Goal: Find specific page/section: Find specific page/section

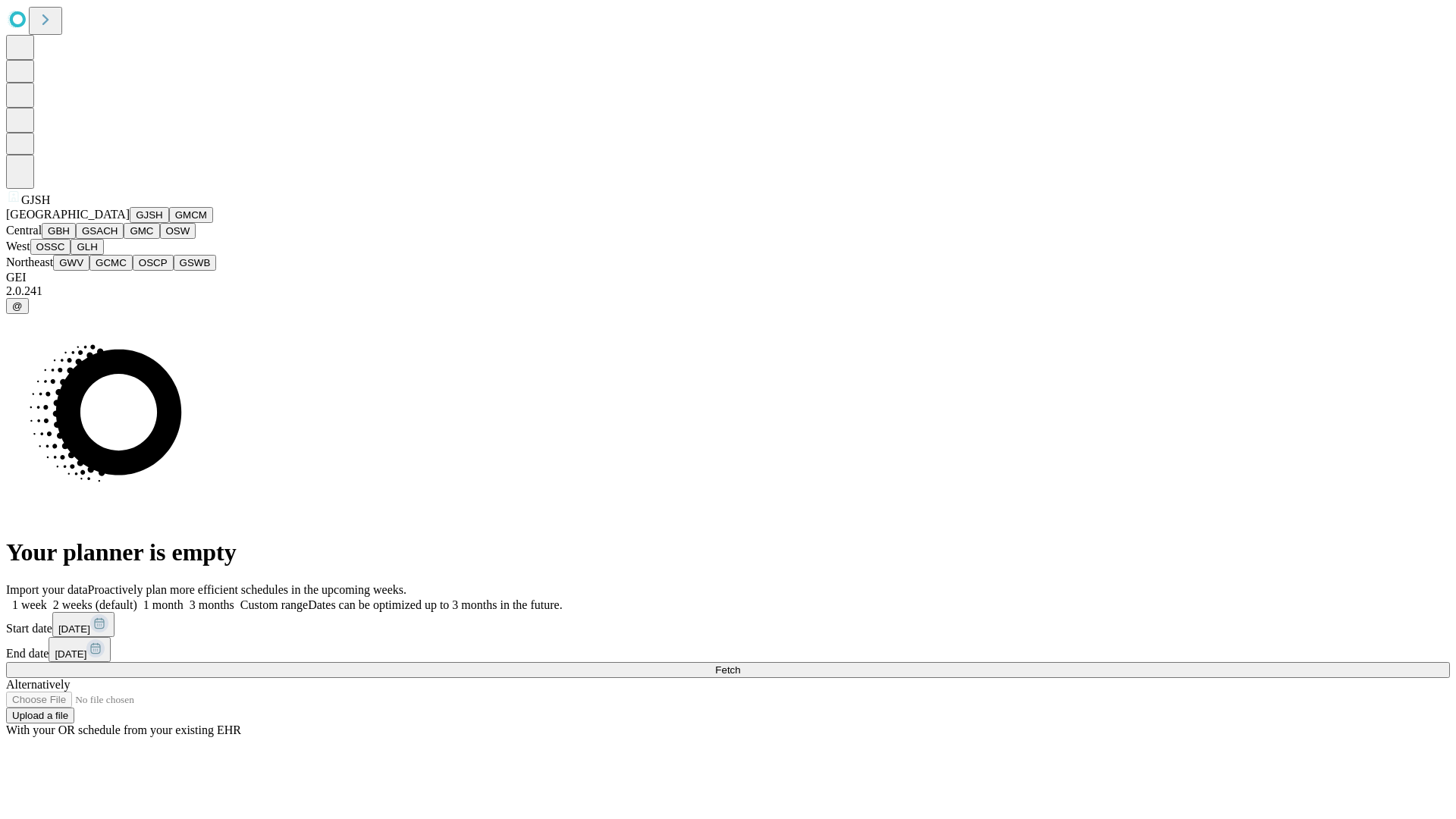
click at [129, 223] on button "GJSH" at bounding box center [149, 215] width 39 height 16
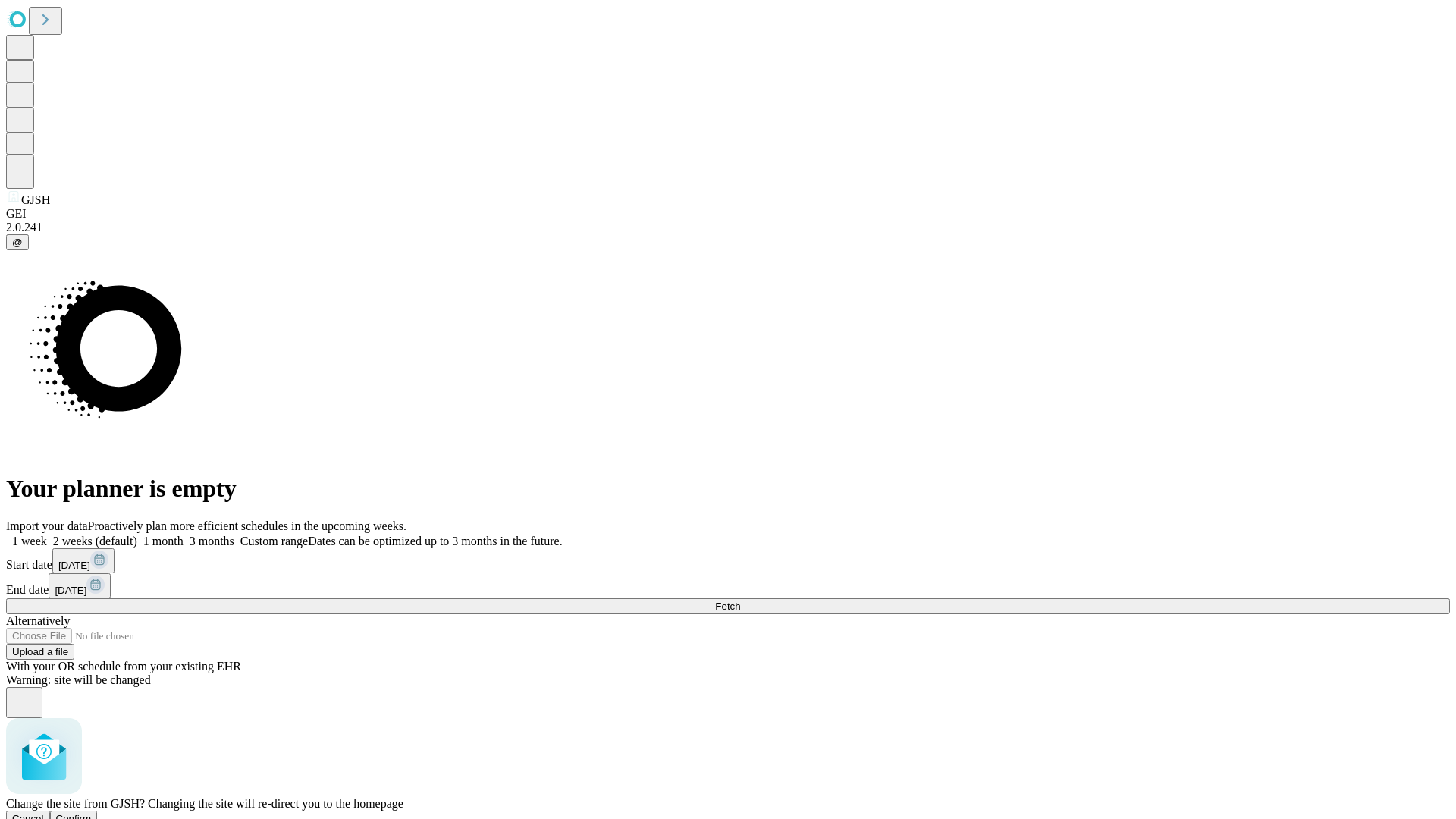
click at [92, 812] on span "Confirm" at bounding box center [74, 818] width 36 height 11
click at [184, 535] on label "1 month" at bounding box center [161, 541] width 46 height 13
click at [740, 600] on span "Fetch" at bounding box center [728, 606] width 25 height 11
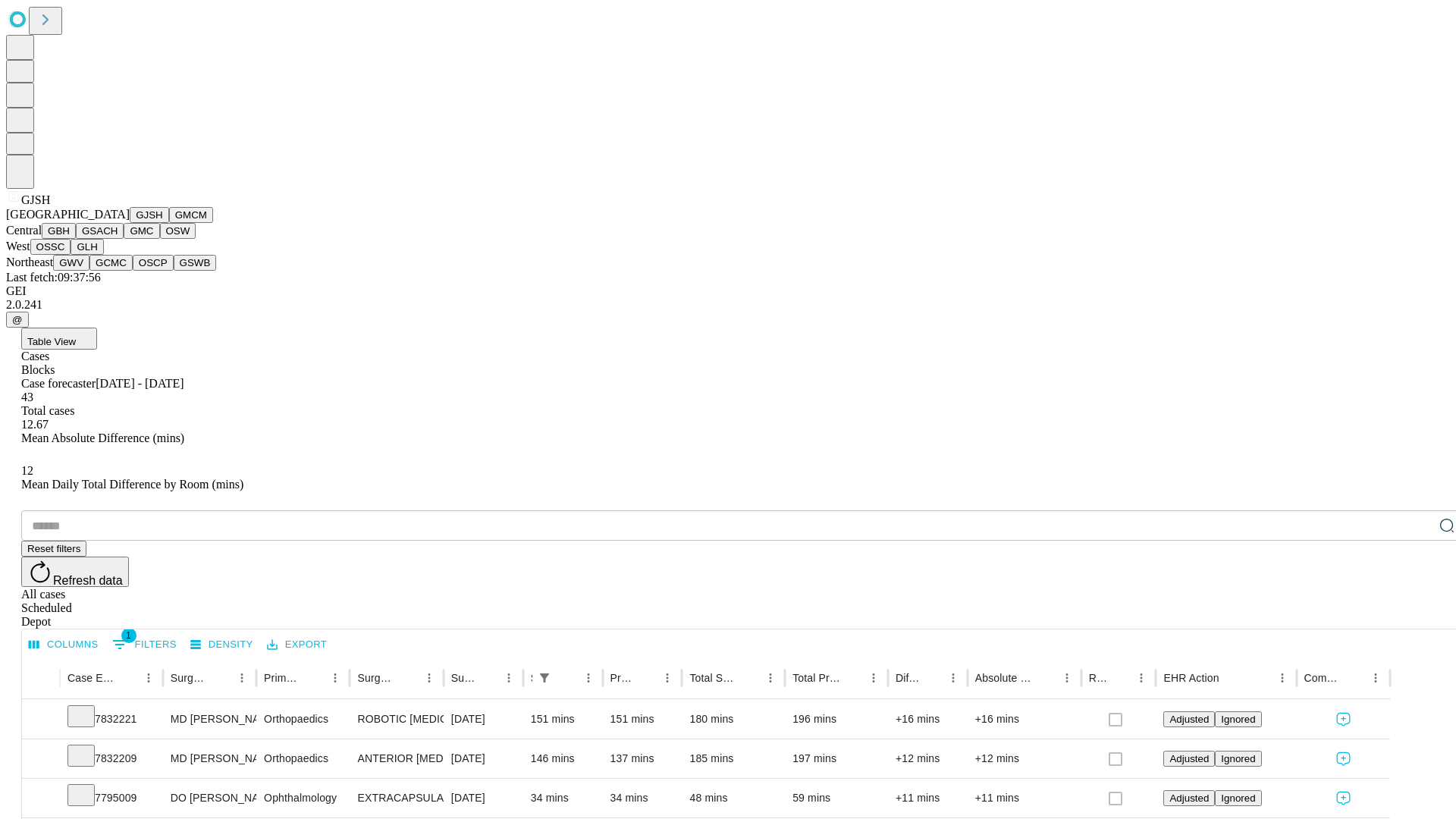
click at [169, 223] on button "GMCM" at bounding box center [191, 215] width 44 height 16
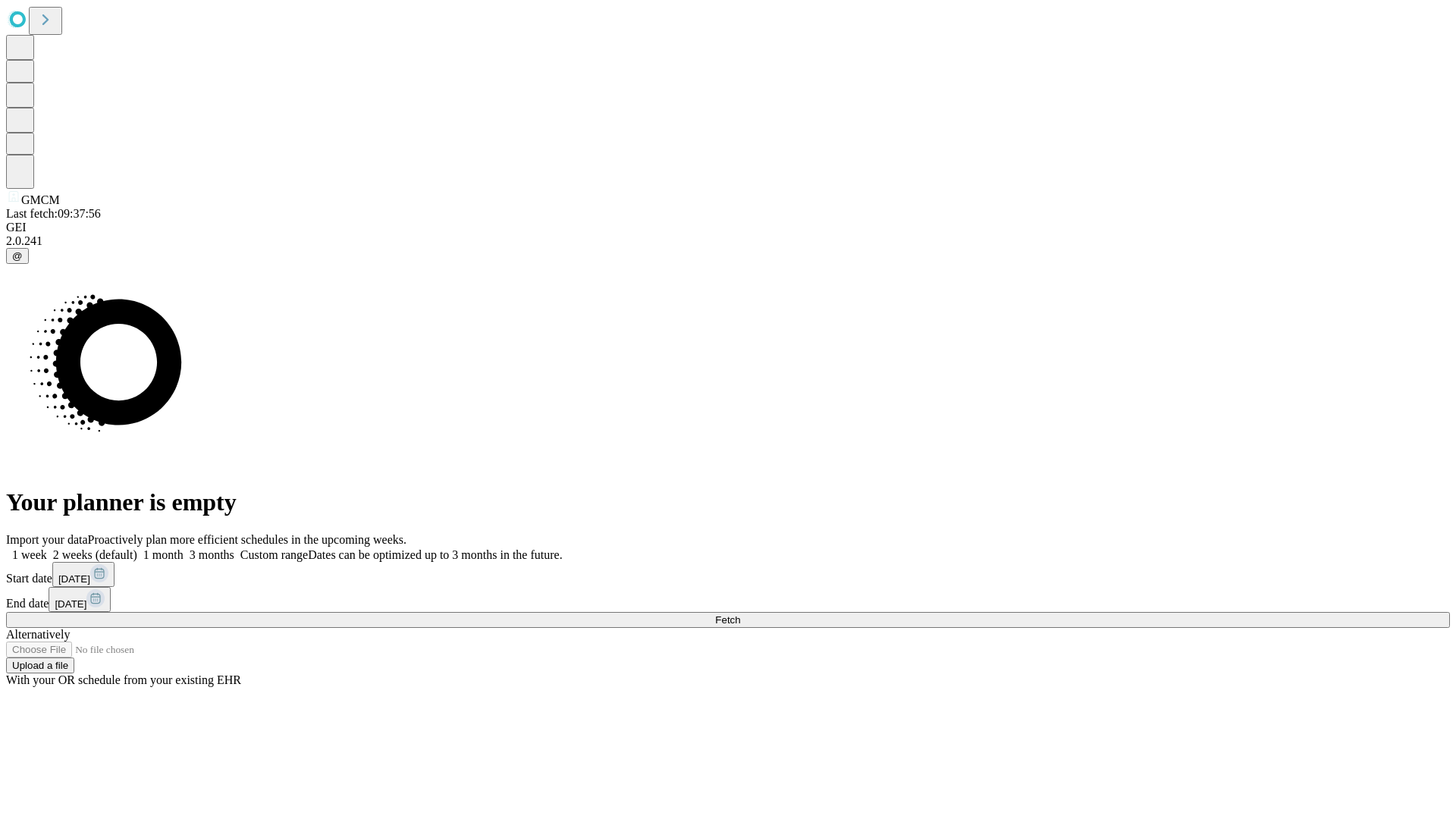
click at [184, 548] on label "1 month" at bounding box center [161, 554] width 46 height 13
click at [740, 614] on span "Fetch" at bounding box center [728, 620] width 25 height 11
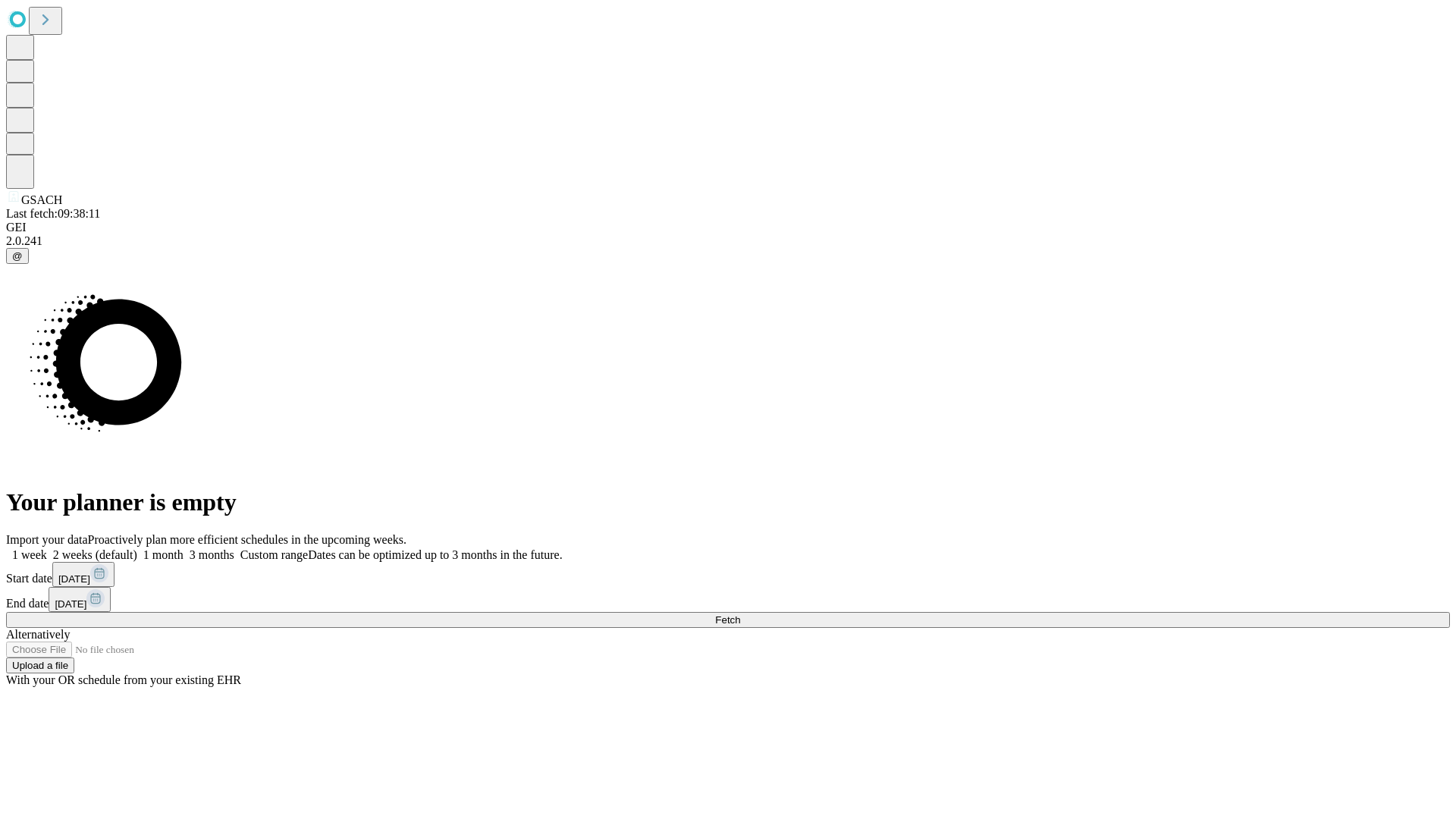
click at [740, 614] on span "Fetch" at bounding box center [728, 620] width 25 height 11
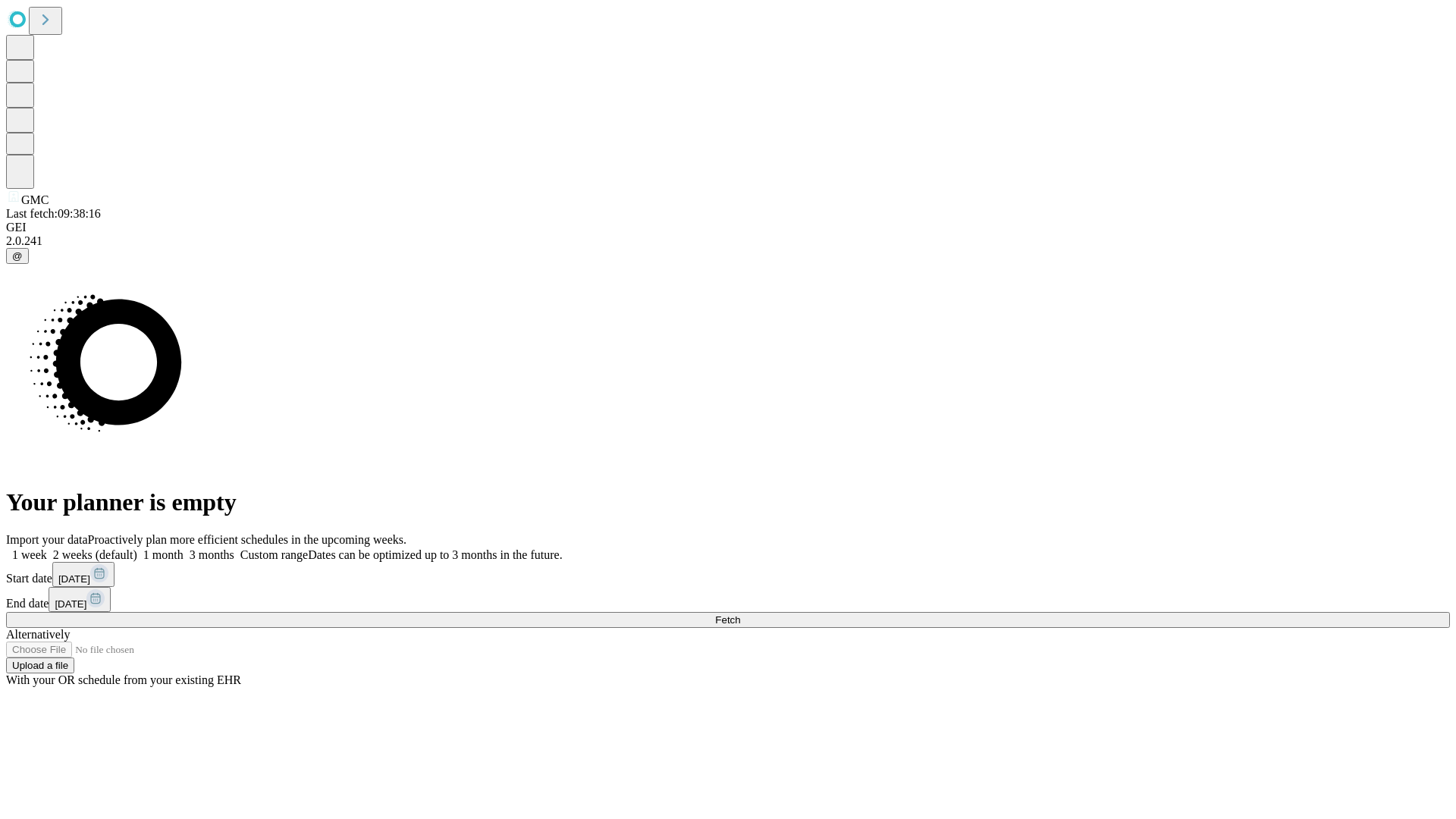
click at [184, 548] on label "1 month" at bounding box center [161, 554] width 46 height 13
click at [740, 614] on span "Fetch" at bounding box center [728, 620] width 25 height 11
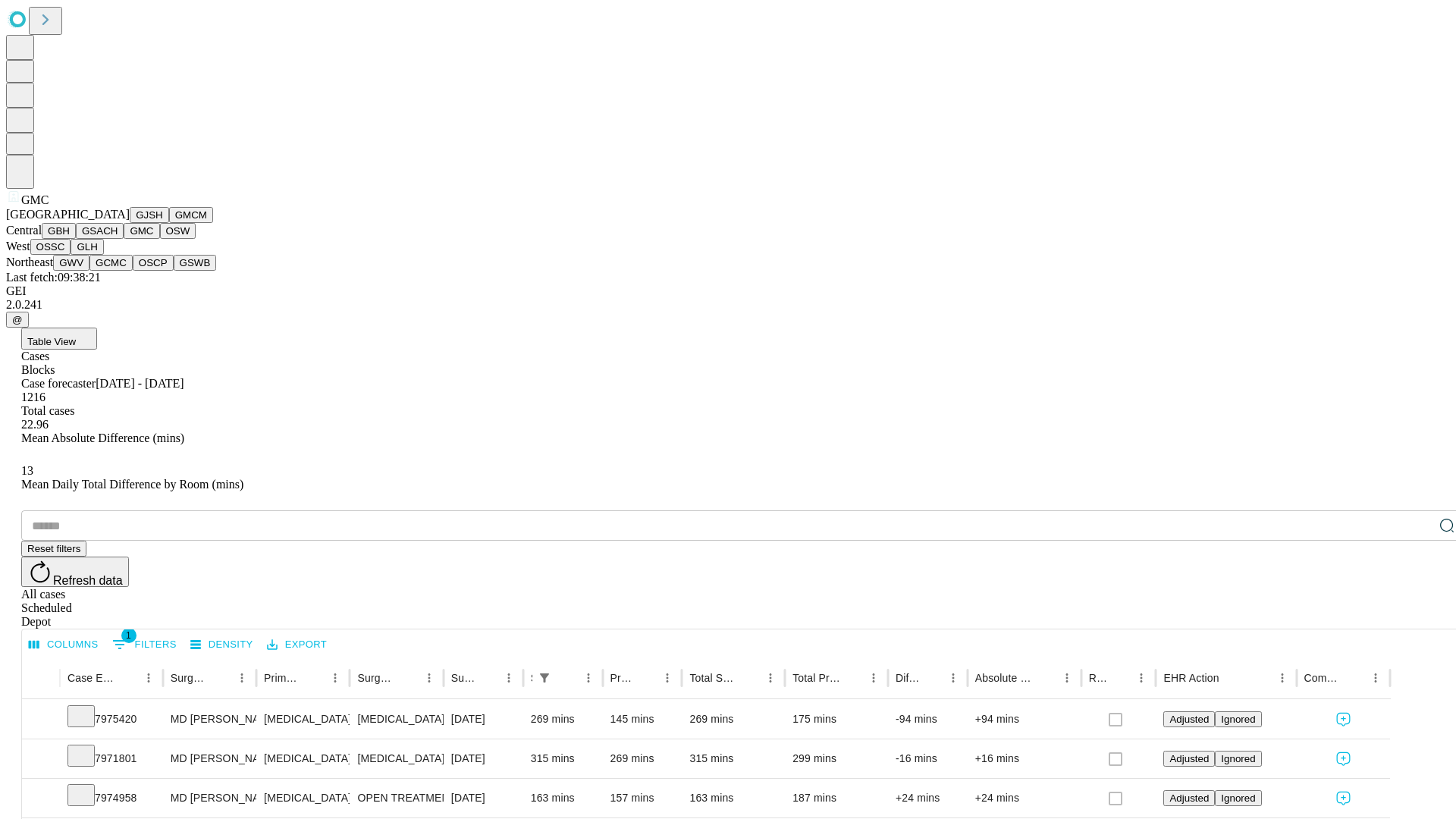
click at [160, 239] on button "OSW" at bounding box center [178, 230] width 36 height 16
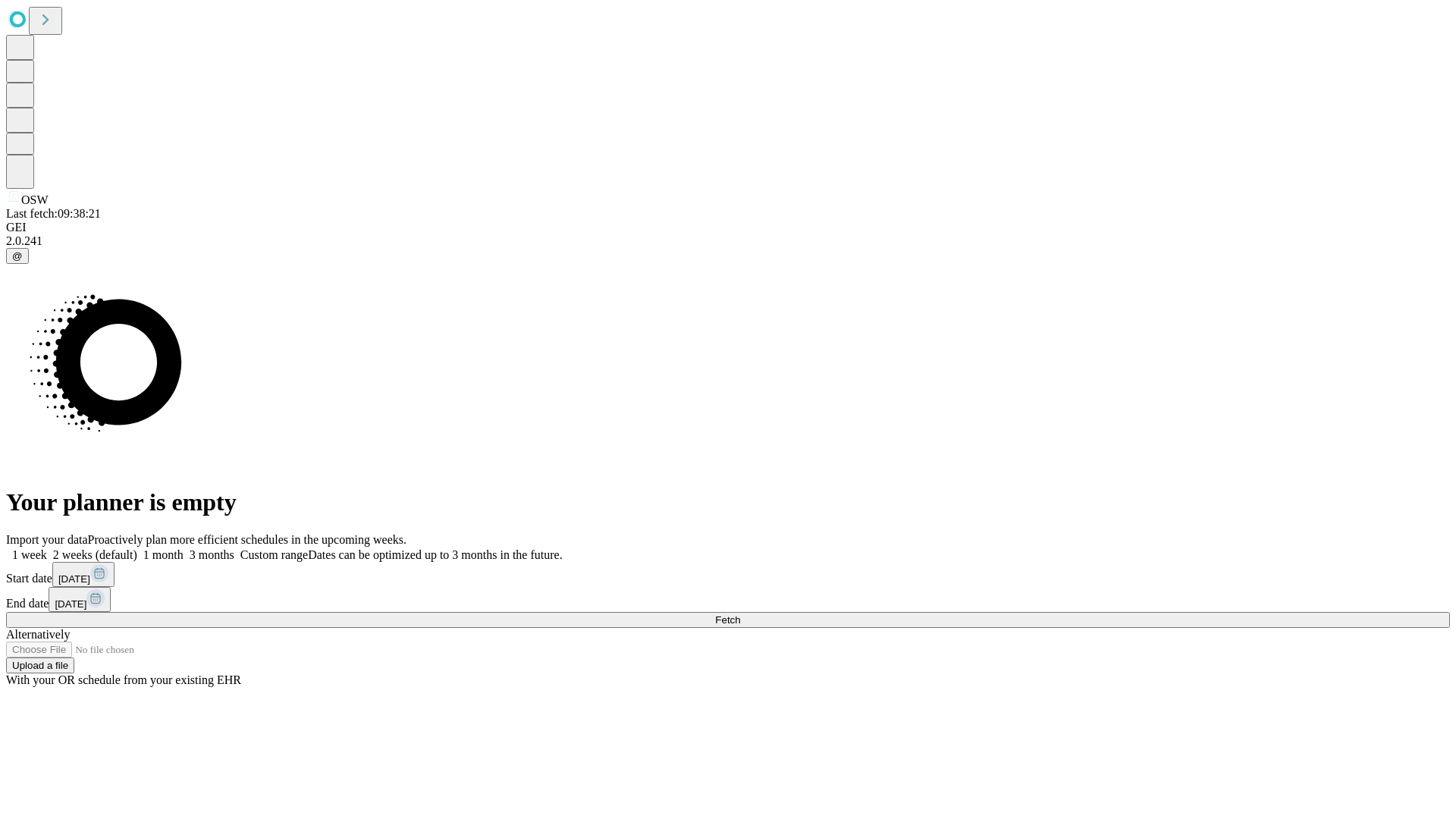
click at [184, 548] on label "1 month" at bounding box center [161, 554] width 46 height 13
click at [740, 614] on span "Fetch" at bounding box center [728, 620] width 25 height 11
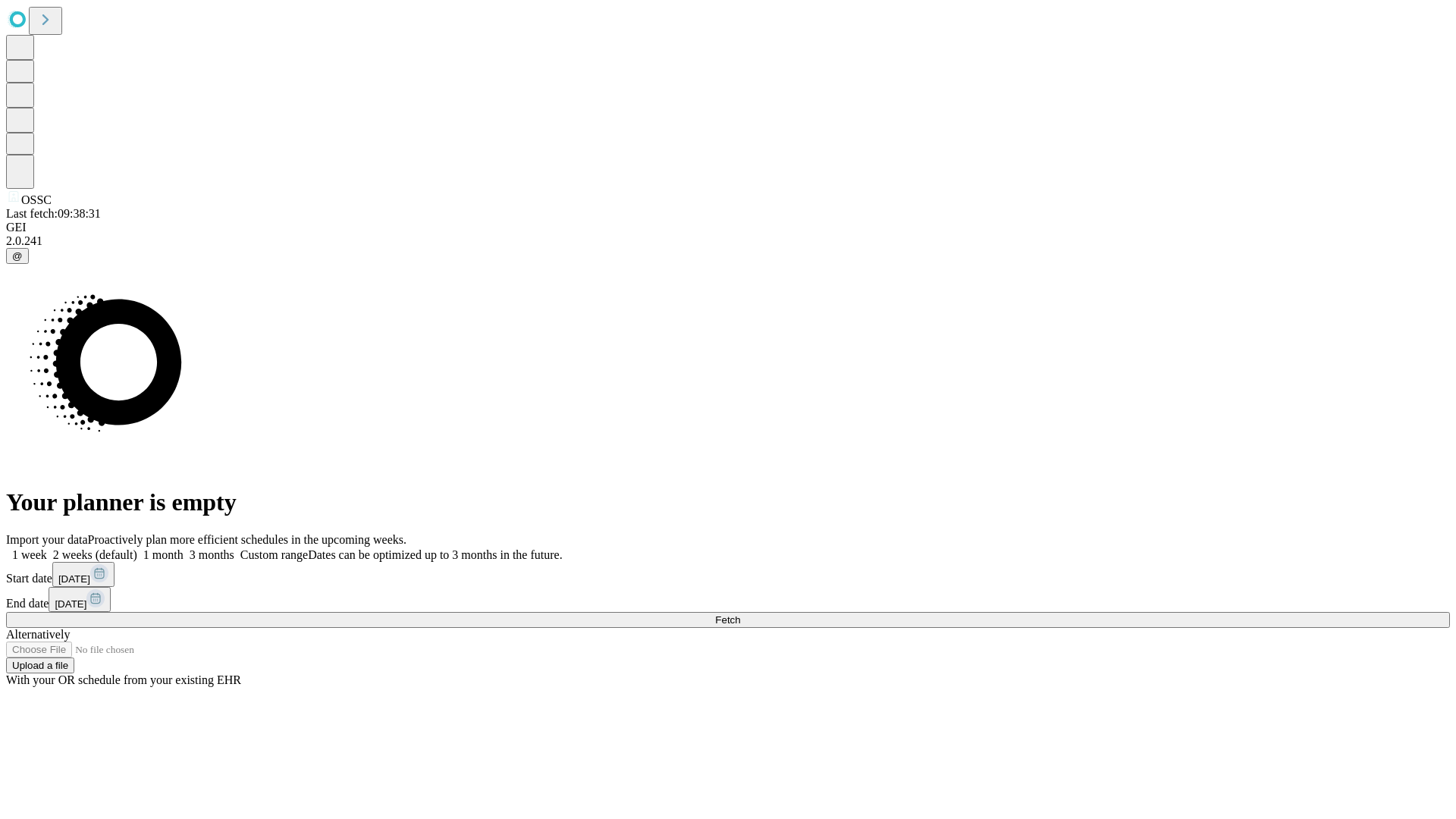
click at [184, 548] on label "1 month" at bounding box center [161, 554] width 46 height 13
click at [740, 614] on span "Fetch" at bounding box center [728, 620] width 25 height 11
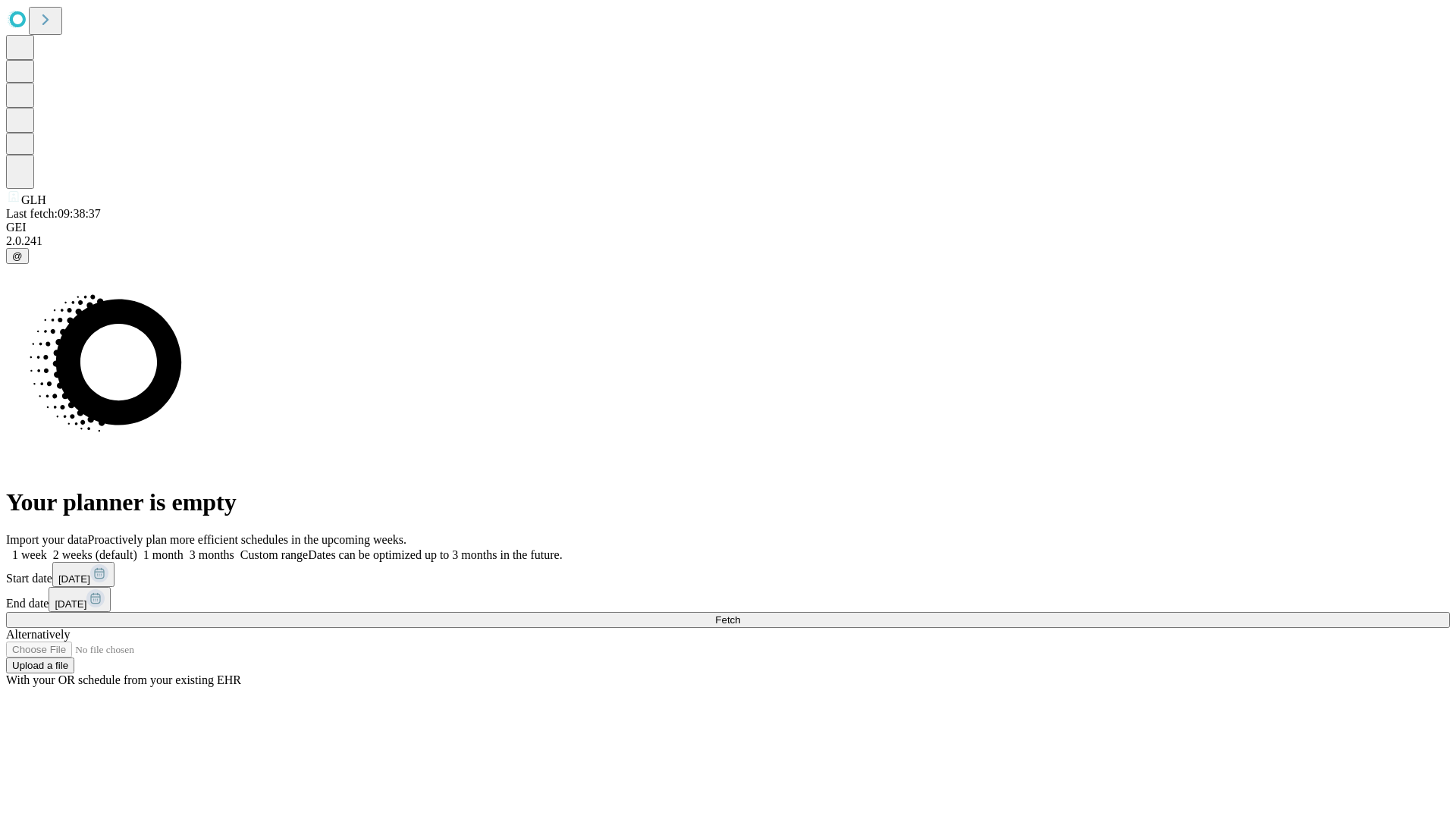
click at [740, 614] on span "Fetch" at bounding box center [728, 620] width 25 height 11
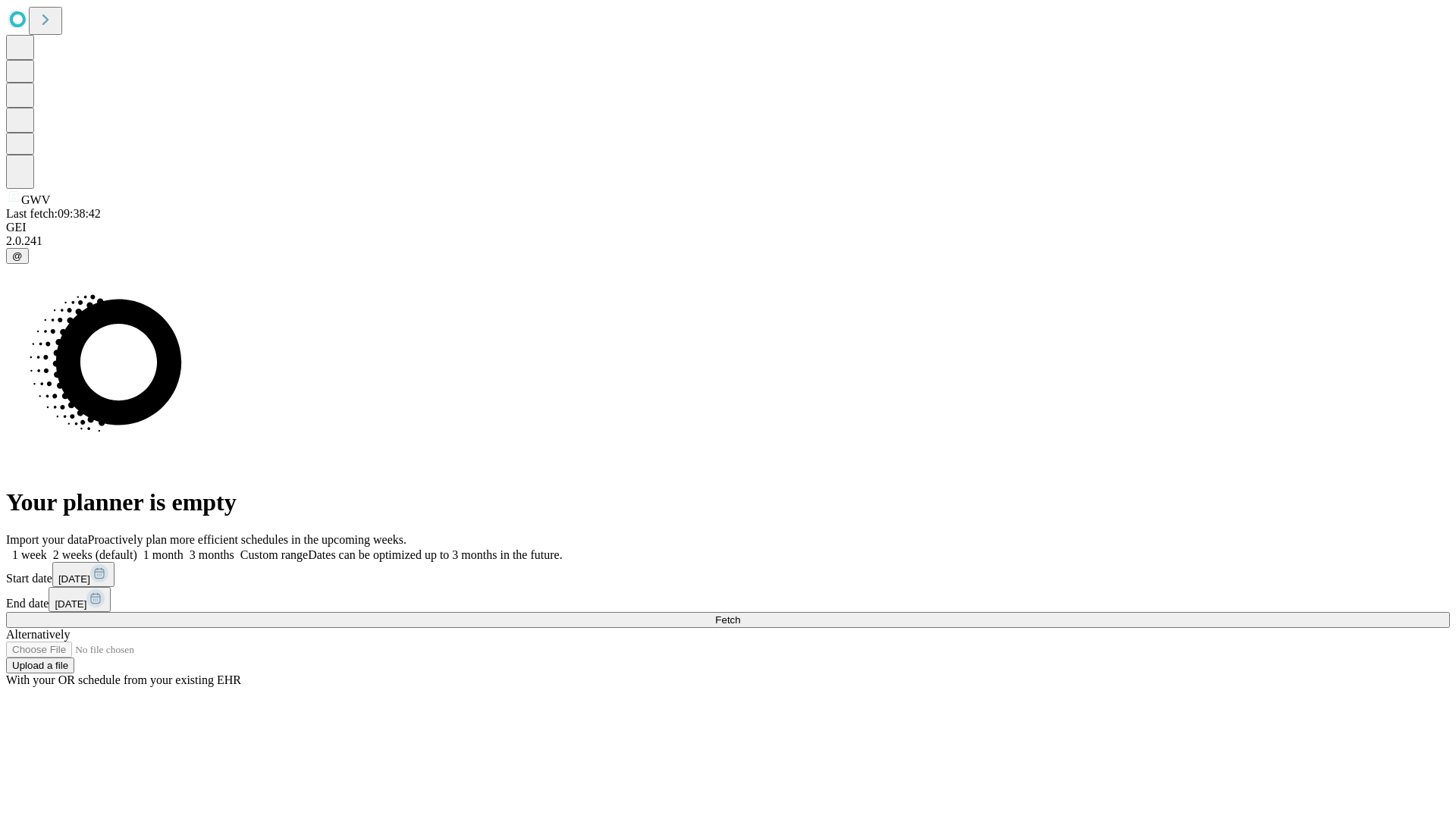
click at [184, 548] on label "1 month" at bounding box center [161, 554] width 46 height 13
click at [740, 614] on span "Fetch" at bounding box center [728, 620] width 25 height 11
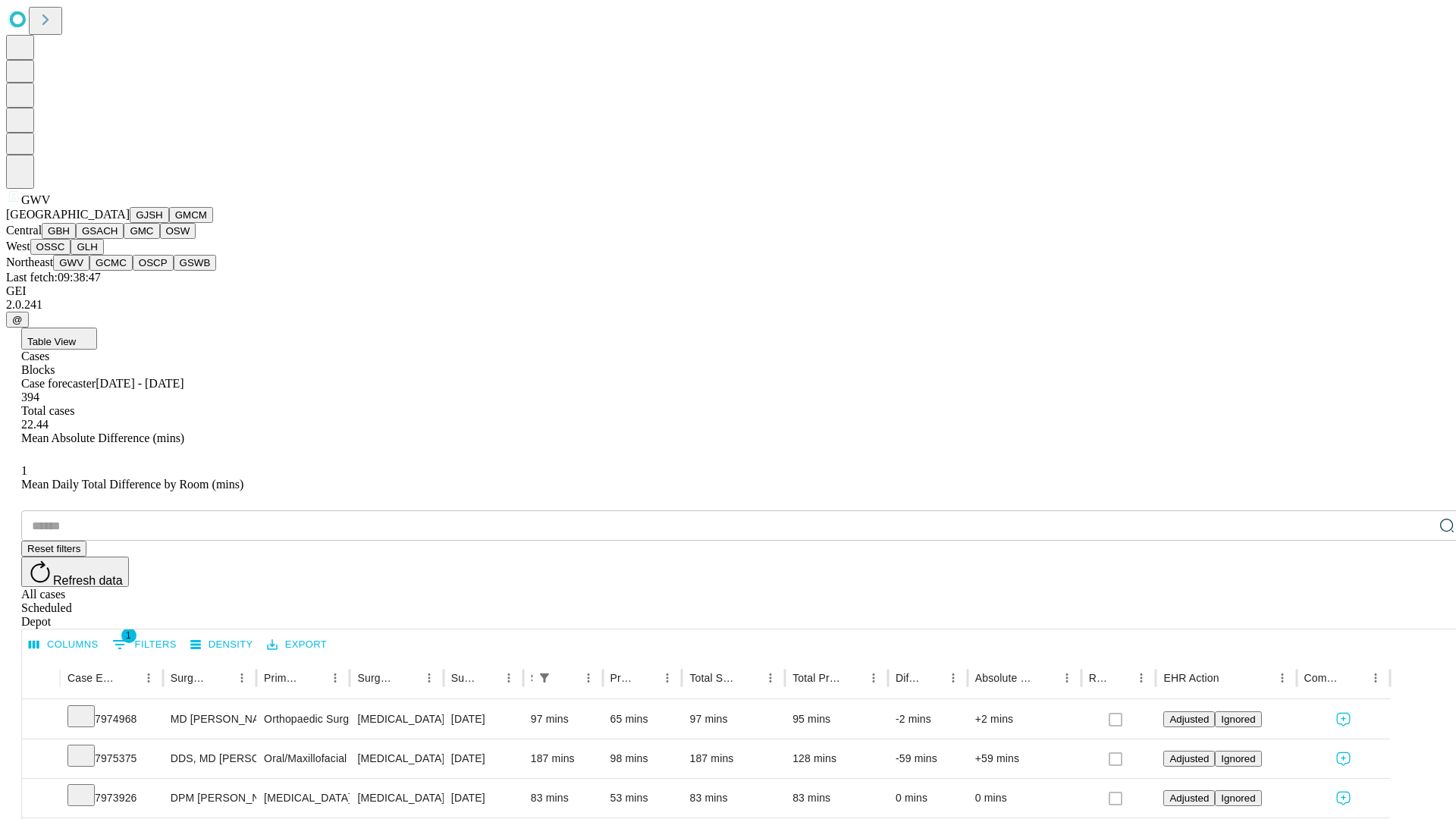
click at [117, 270] on button "GCMC" at bounding box center [111, 262] width 43 height 16
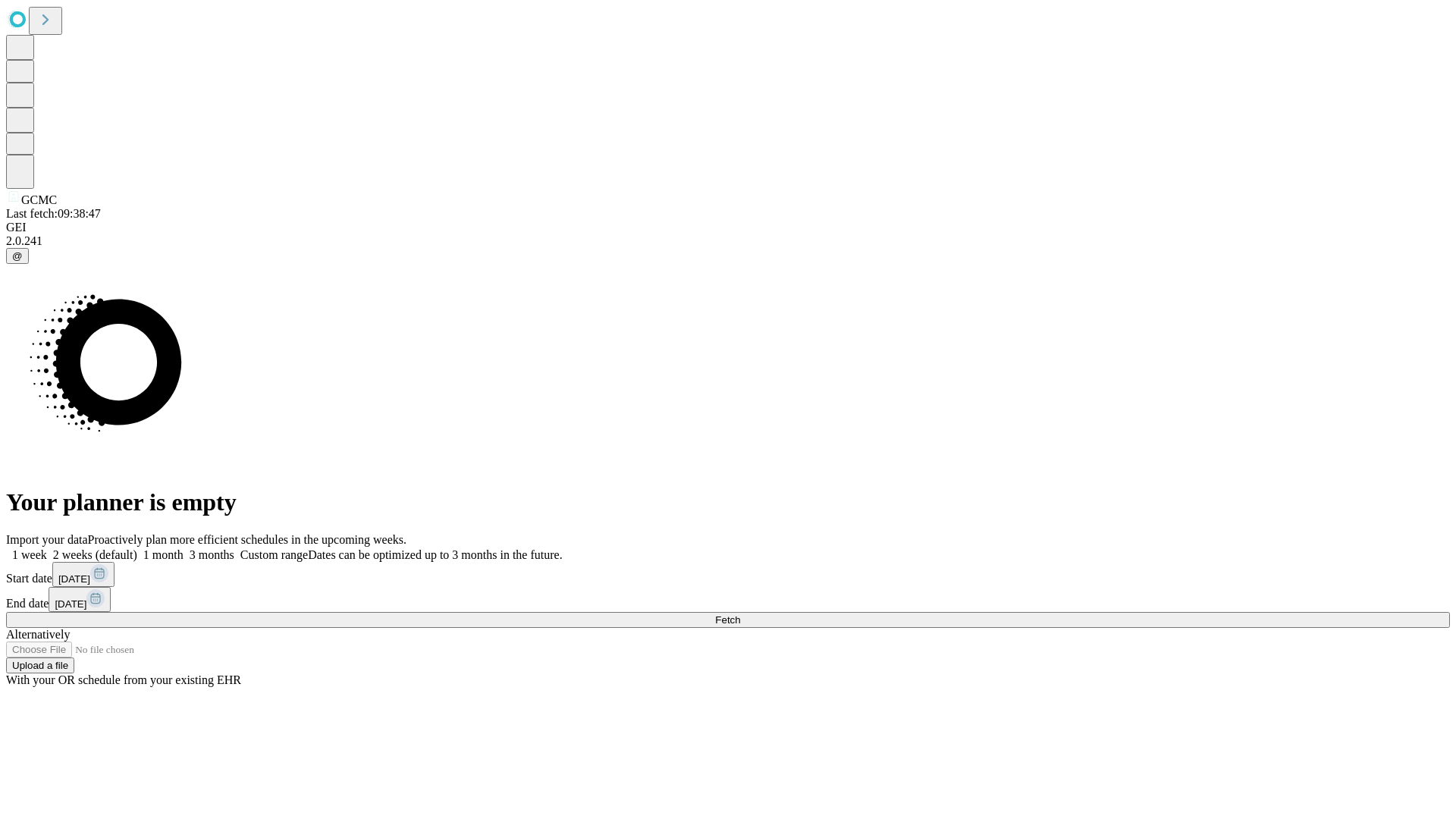
click at [184, 548] on label "1 month" at bounding box center [161, 554] width 46 height 13
click at [740, 614] on span "Fetch" at bounding box center [728, 620] width 25 height 11
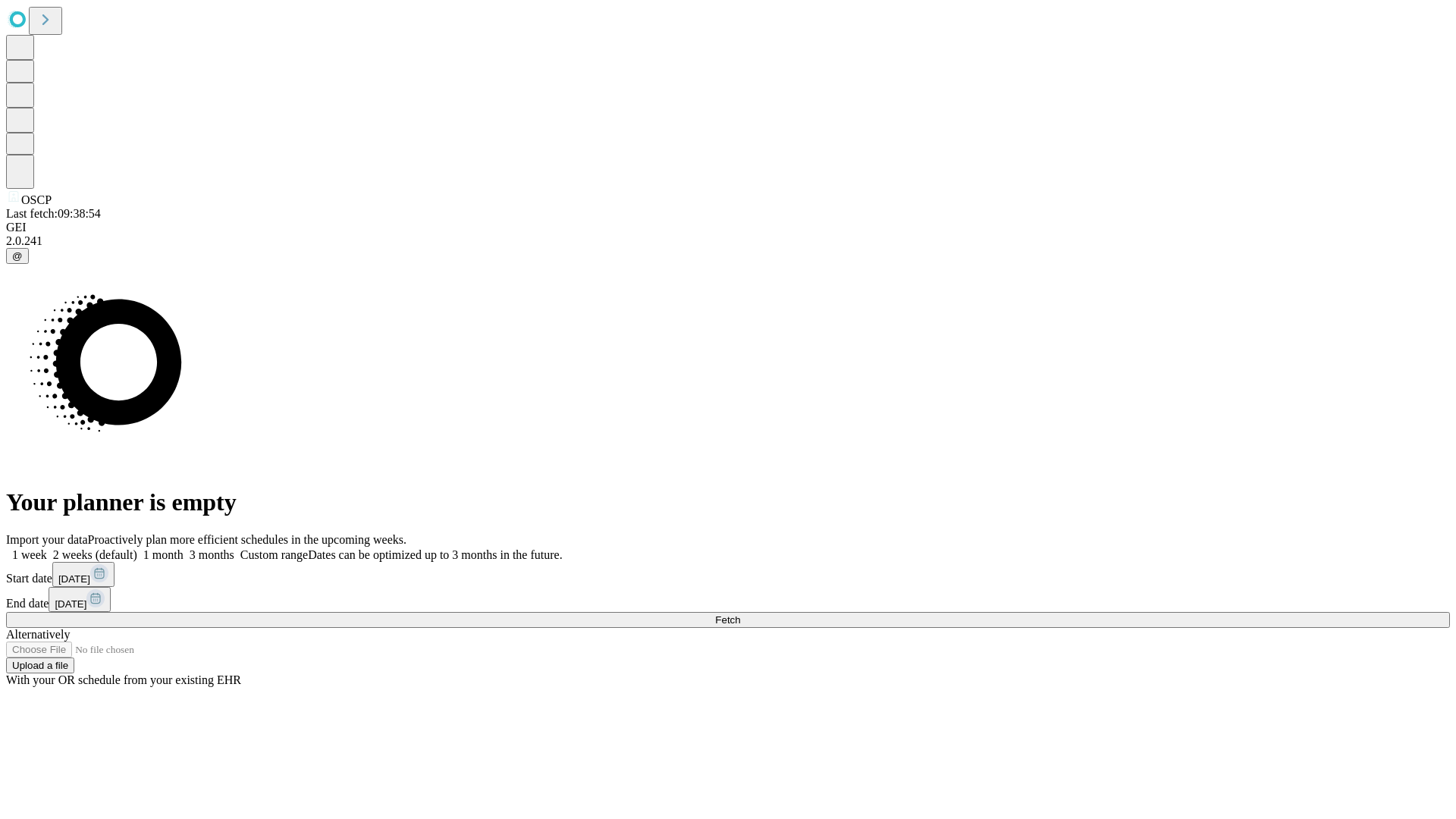
click at [184, 548] on label "1 month" at bounding box center [161, 554] width 46 height 13
click at [740, 614] on span "Fetch" at bounding box center [728, 620] width 25 height 11
